Goal: Navigation & Orientation: Find specific page/section

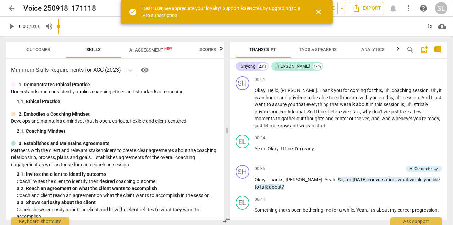
click at [14, 8] on span "arrow_back" at bounding box center [12, 8] width 8 height 8
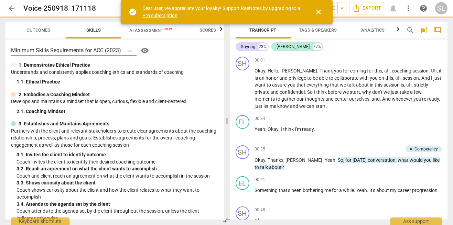
click at [321, 15] on span "close" at bounding box center [319, 12] width 8 height 8
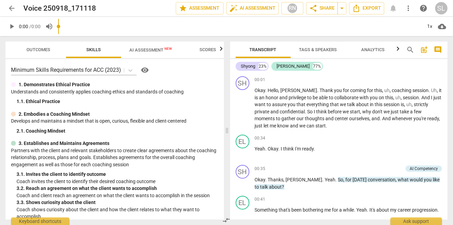
click at [9, 14] on link "arrow_back" at bounding box center [12, 8] width 12 height 12
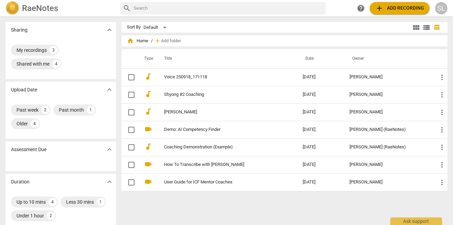
click at [182, 111] on link "[PERSON_NAME]" at bounding box center [220, 112] width 113 height 5
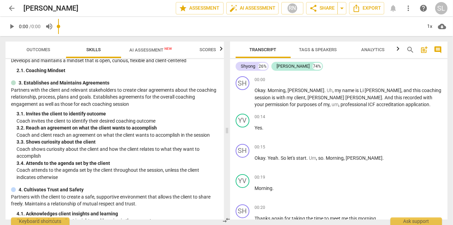
scroll to position [70, 0]
